Goal: Transaction & Acquisition: Purchase product/service

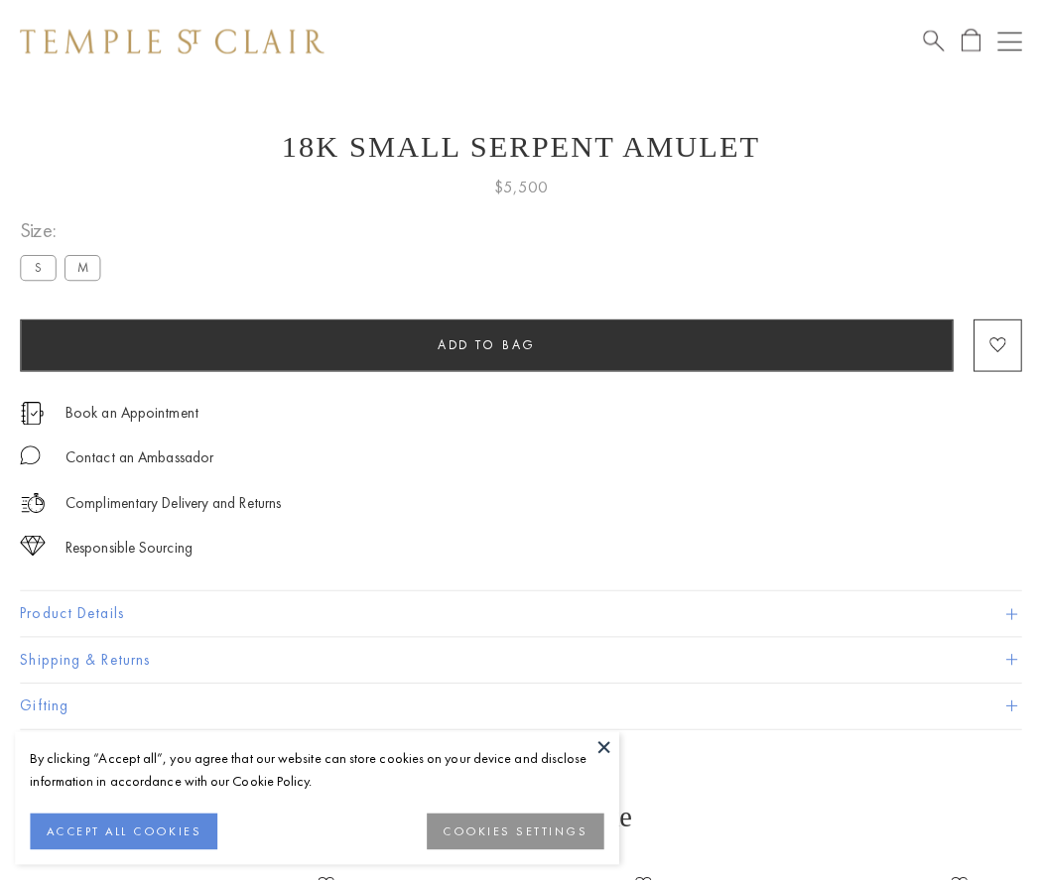
scroll to position [79, 0]
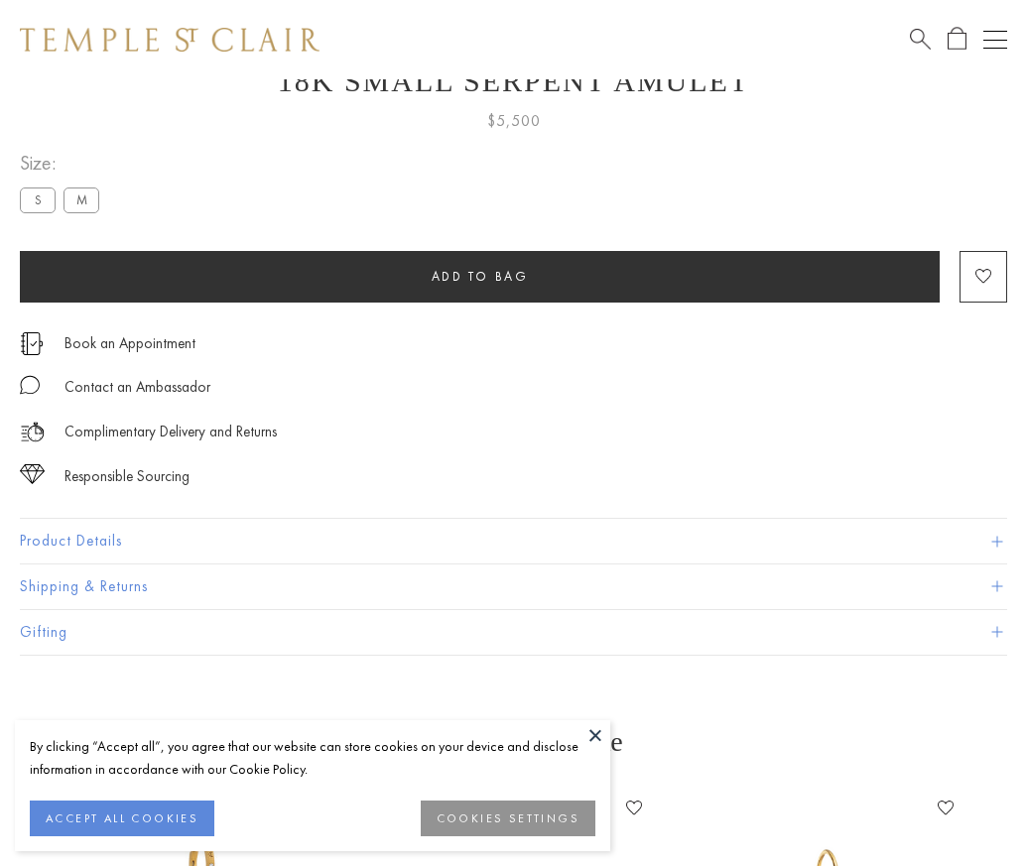
click at [479, 276] on span "Add to bag" at bounding box center [480, 276] width 97 height 17
